Goal: Navigation & Orientation: Go to known website

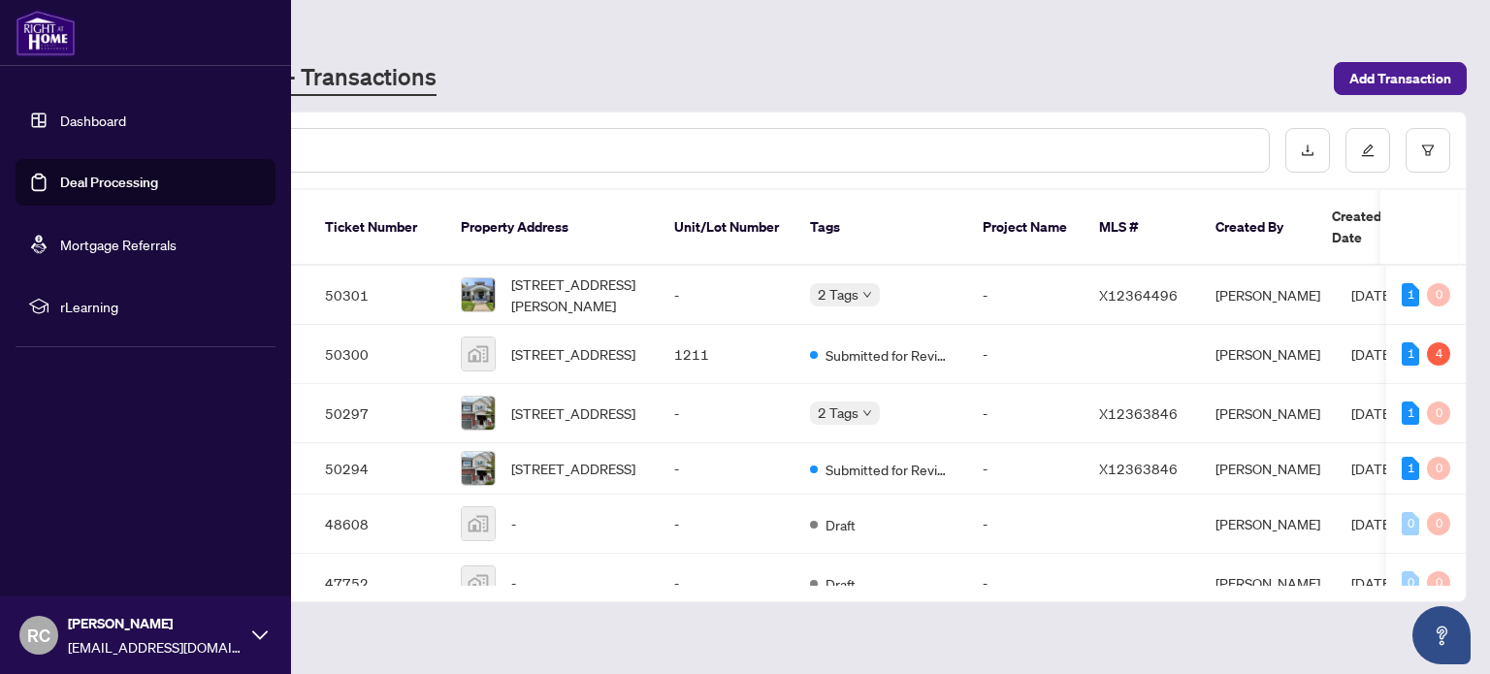
click at [60, 112] on link "Dashboard" at bounding box center [93, 120] width 66 height 17
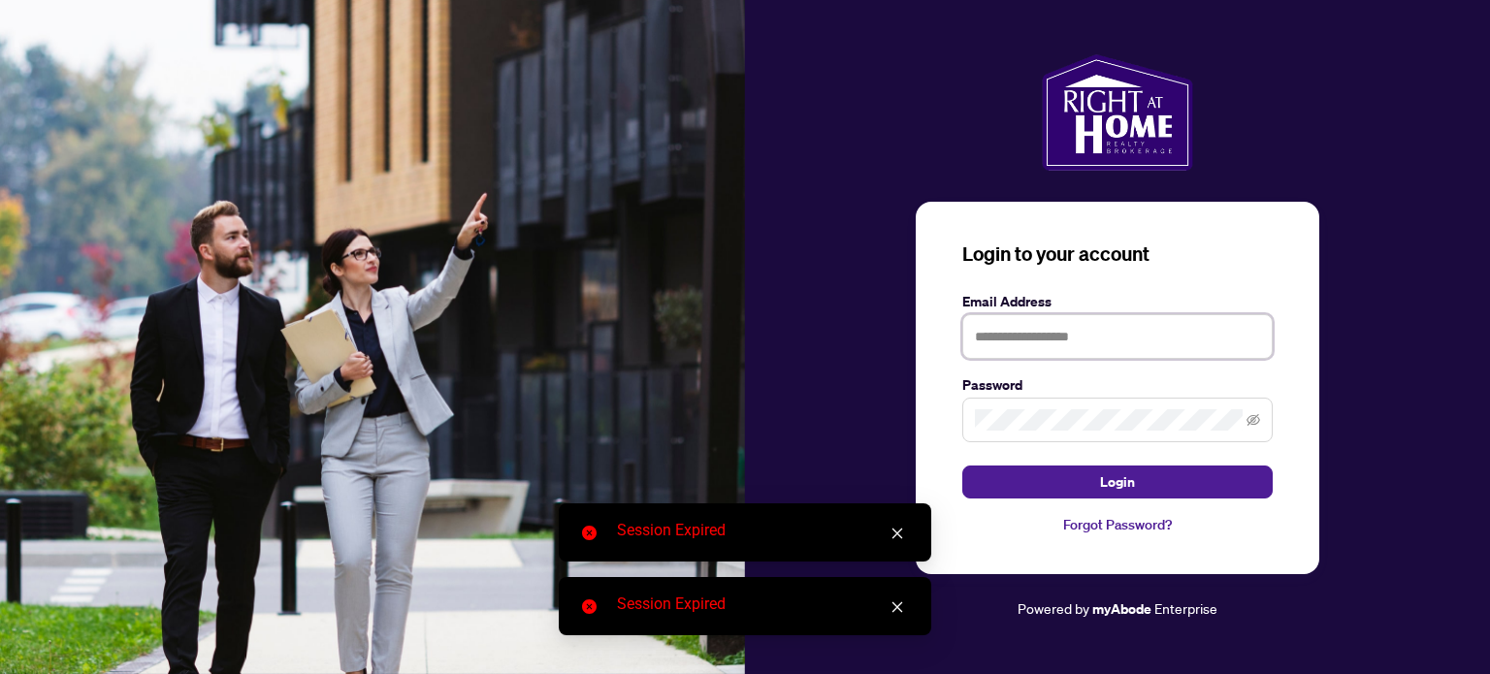
type input "**********"
click at [819, 347] on div "**********" at bounding box center [1117, 336] width 745 height 565
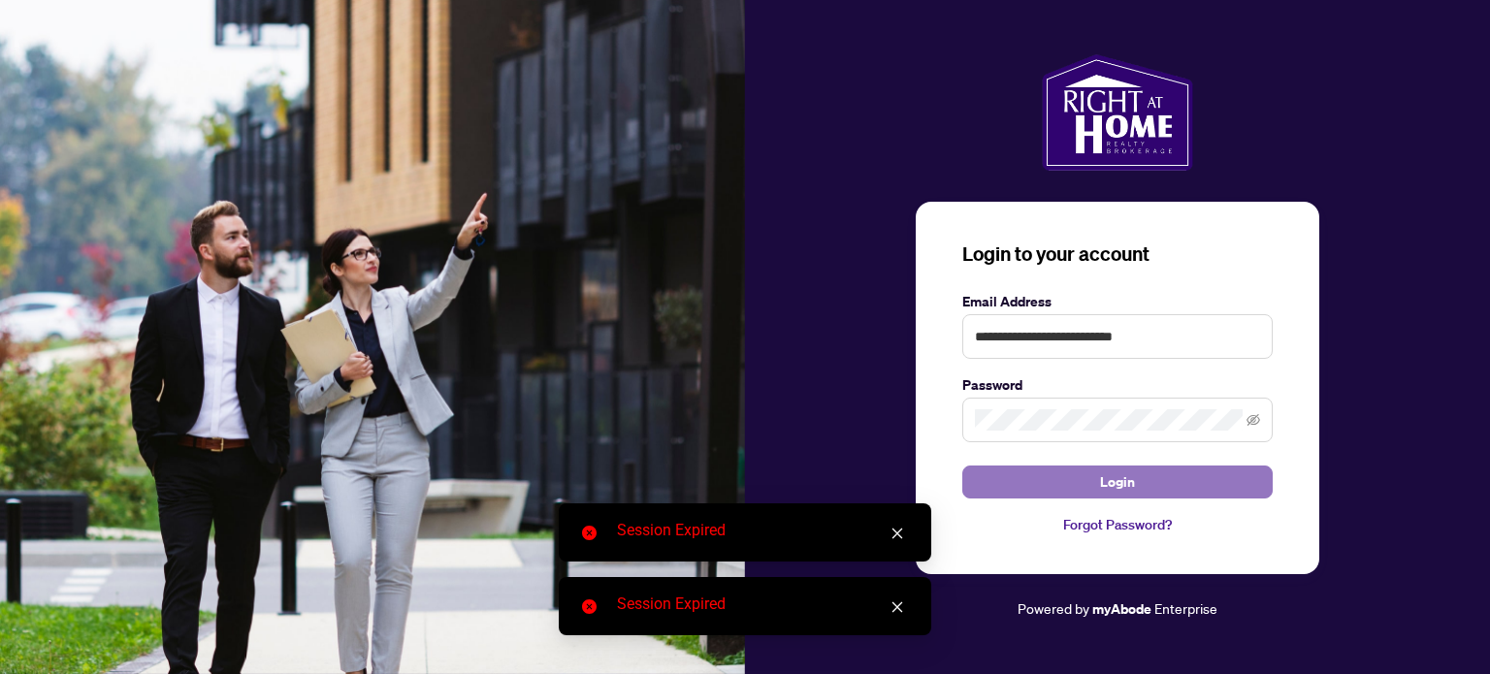
click at [1105, 484] on span "Login" at bounding box center [1117, 481] width 35 height 31
